Goal: Find contact information: Find contact information

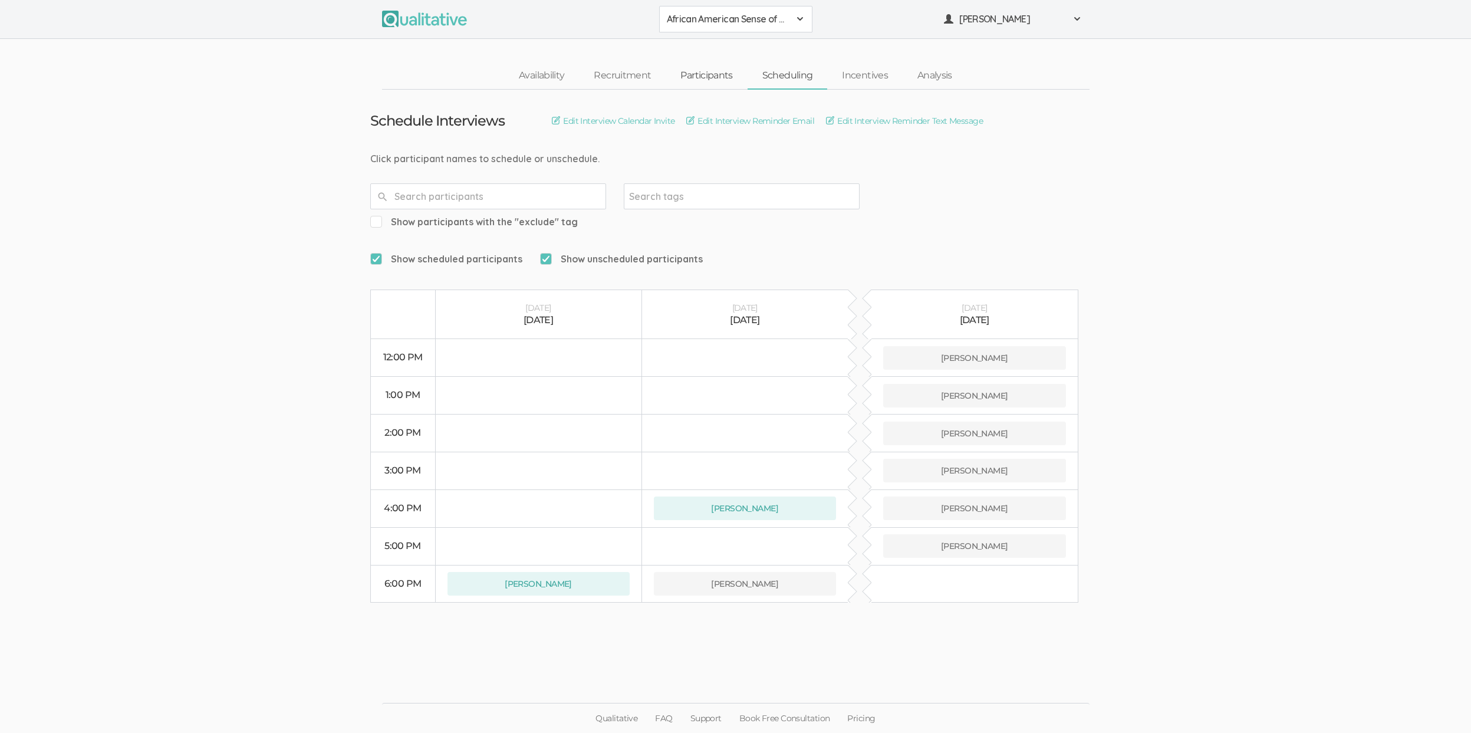
click at [685, 83] on link "Participants" at bounding box center [706, 75] width 81 height 25
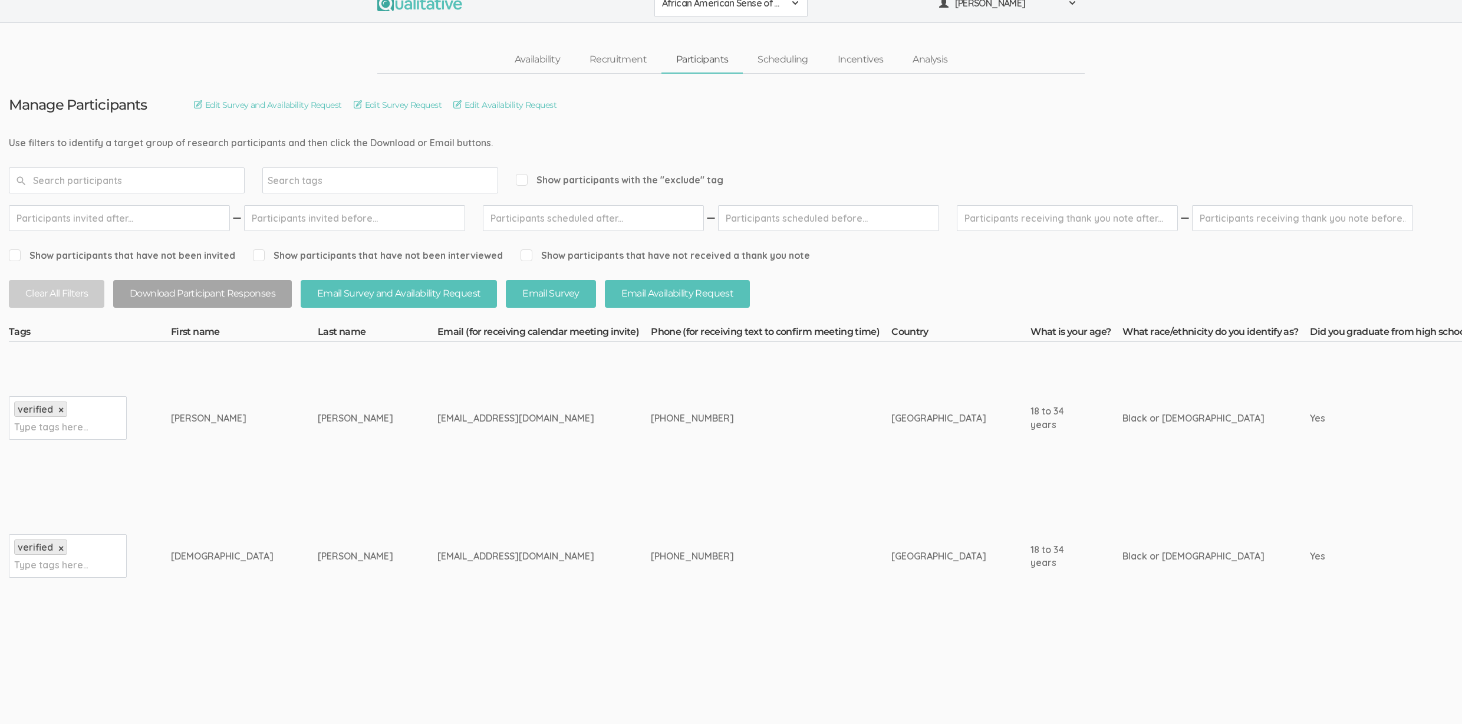
scroll to position [17, 0]
click at [651, 560] on div "334-669-7719" at bounding box center [749, 555] width 196 height 14
copy tr "334-669-7719"
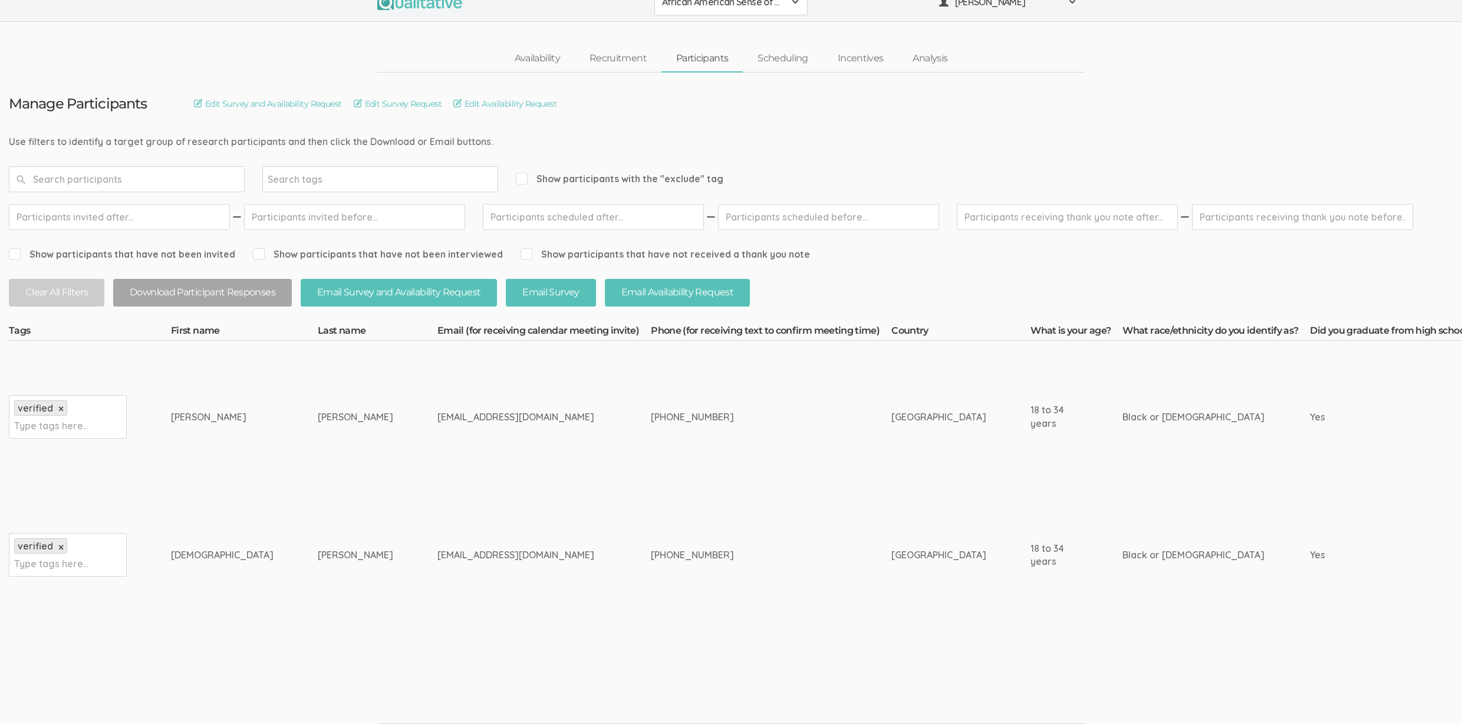
click at [536, 470] on td "meganwoods.e@gmail.com" at bounding box center [543, 417] width 213 height 152
